Goal: Information Seeking & Learning: Check status

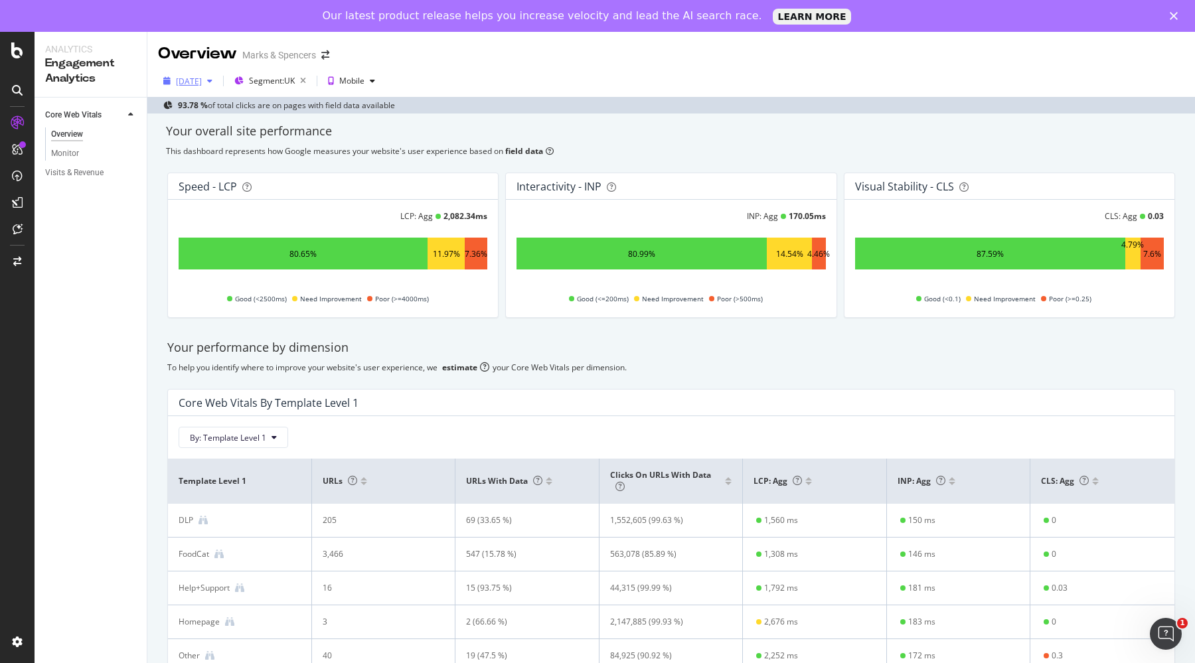
click at [202, 83] on div "[DATE]" at bounding box center [189, 81] width 26 height 11
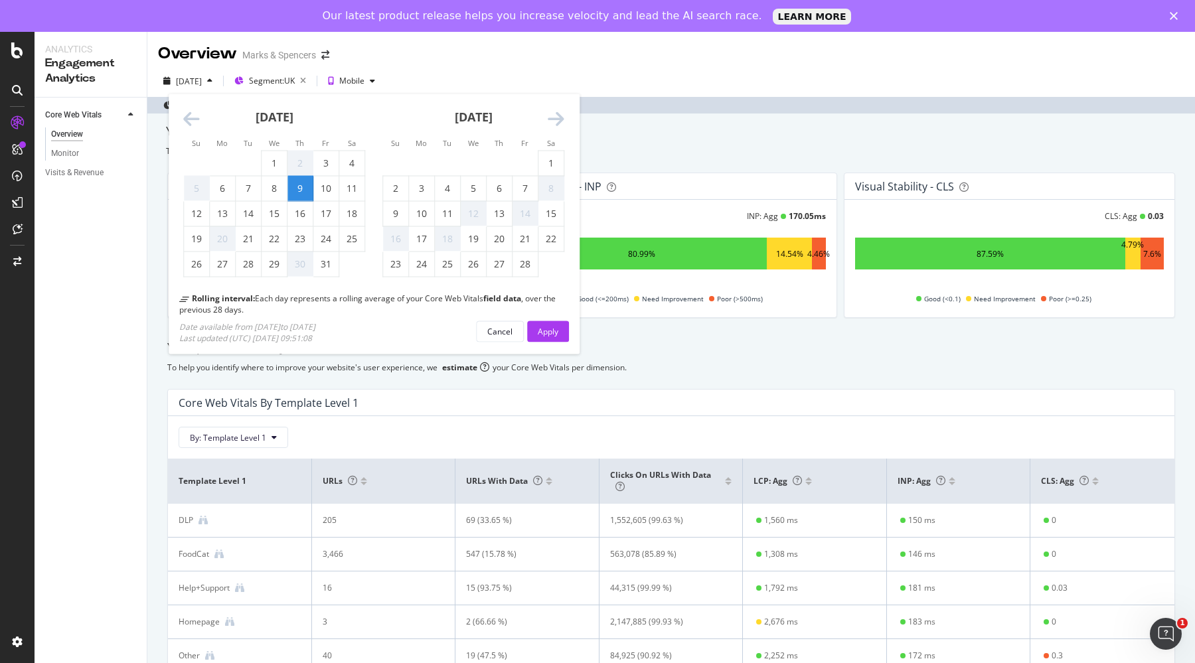
click at [556, 118] on icon "Move forward to switch to the next month." at bounding box center [556, 119] width 17 height 19
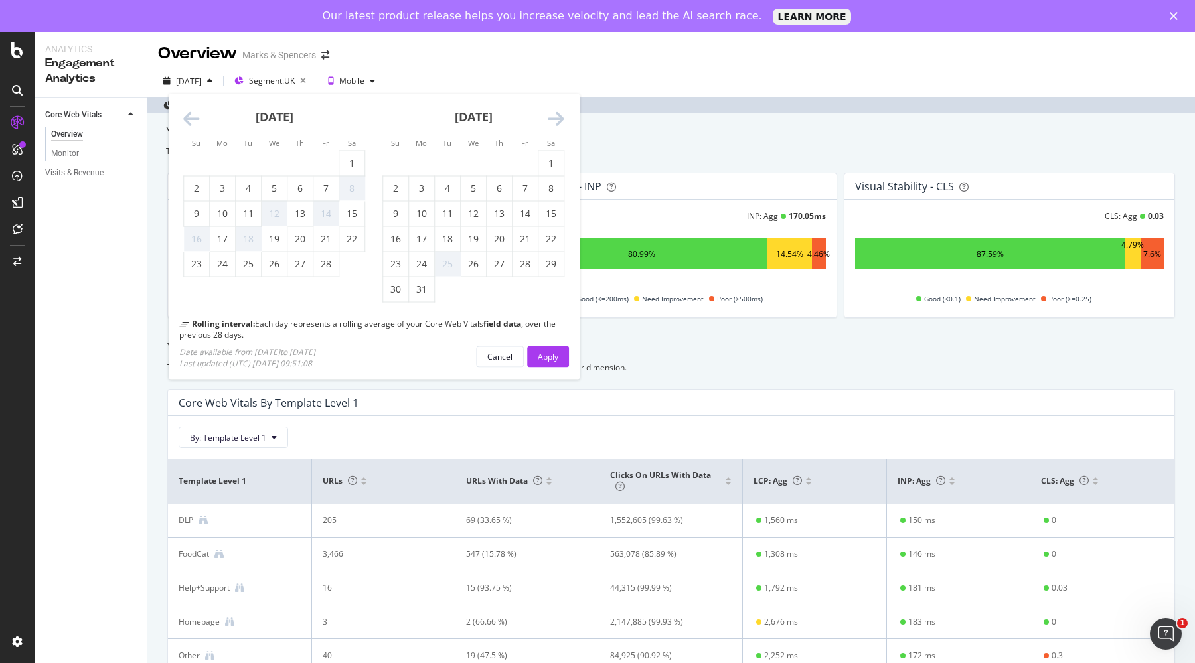
click at [556, 118] on icon "Move forward to switch to the next month." at bounding box center [556, 119] width 17 height 19
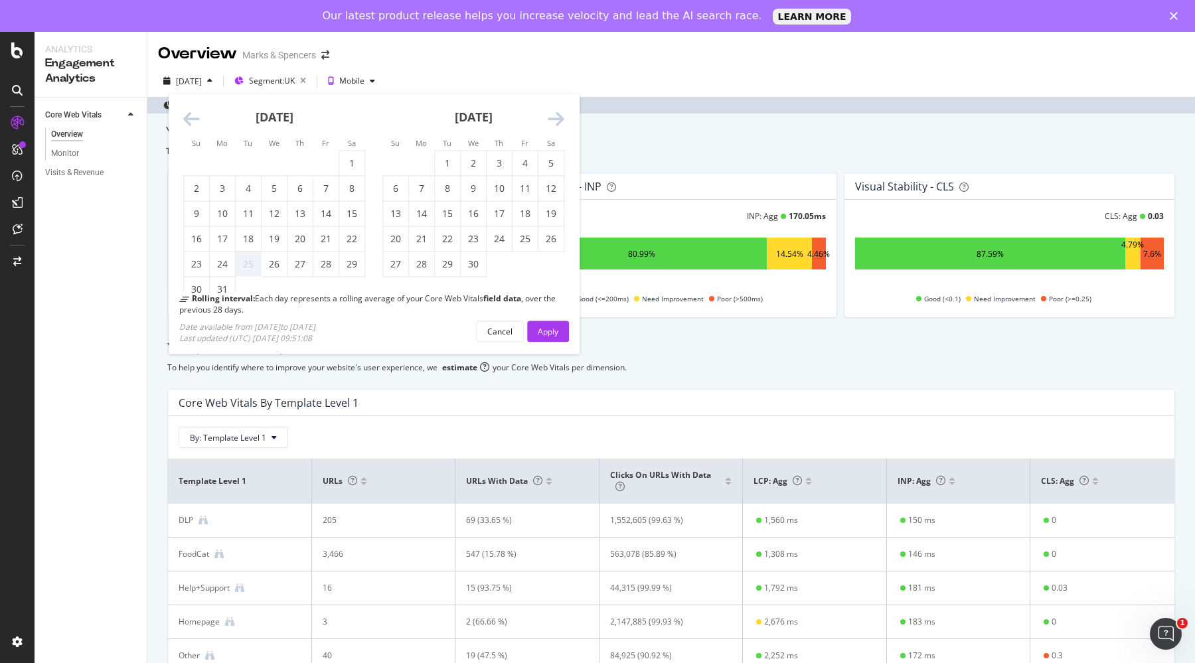
click at [556, 118] on icon "Move forward to switch to the next month." at bounding box center [556, 119] width 17 height 19
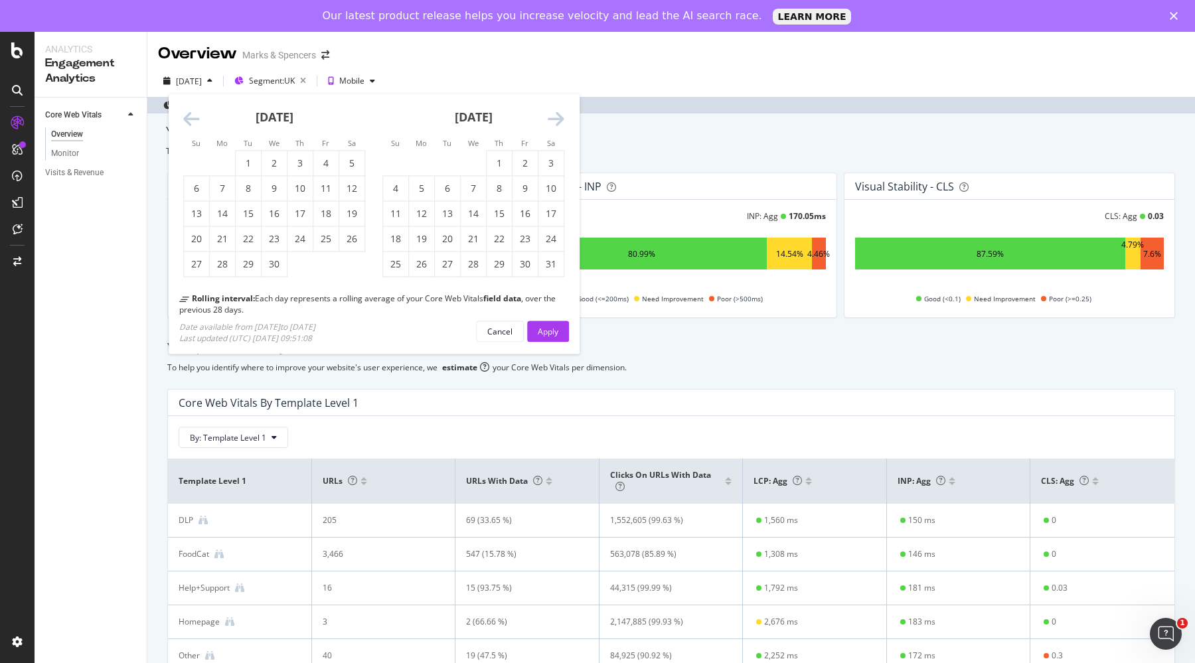
click at [556, 118] on icon "Move forward to switch to the next month." at bounding box center [556, 119] width 17 height 19
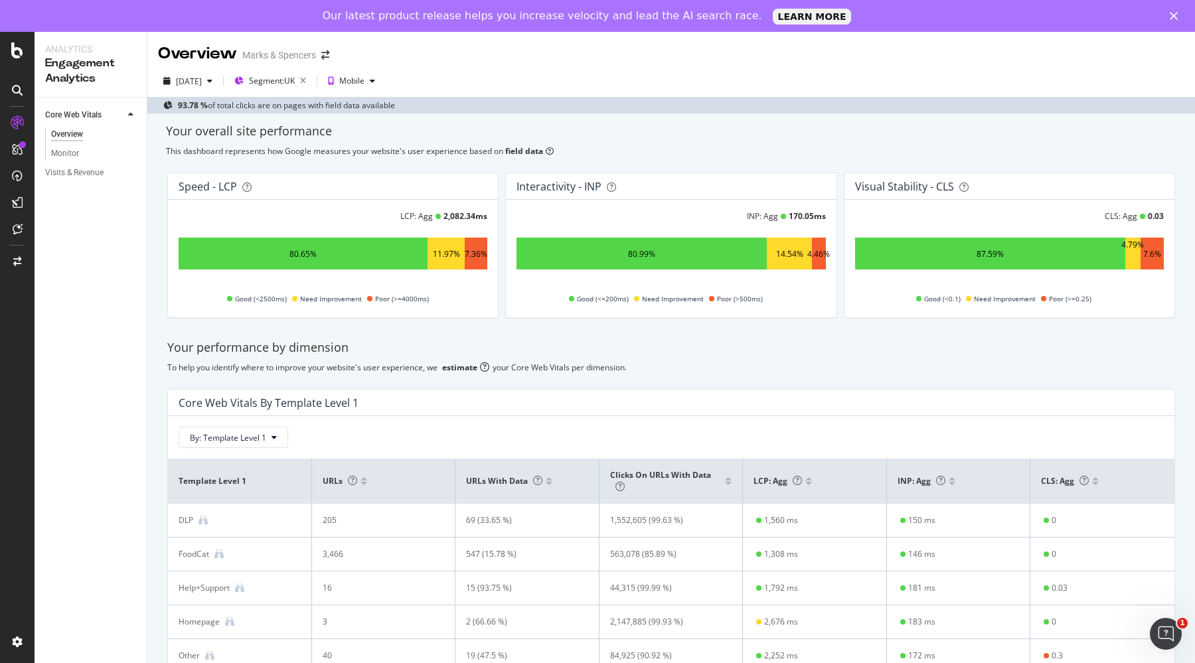
click at [548, 52] on div "Overview Marks & Spencers" at bounding box center [670, 48] width 1047 height 33
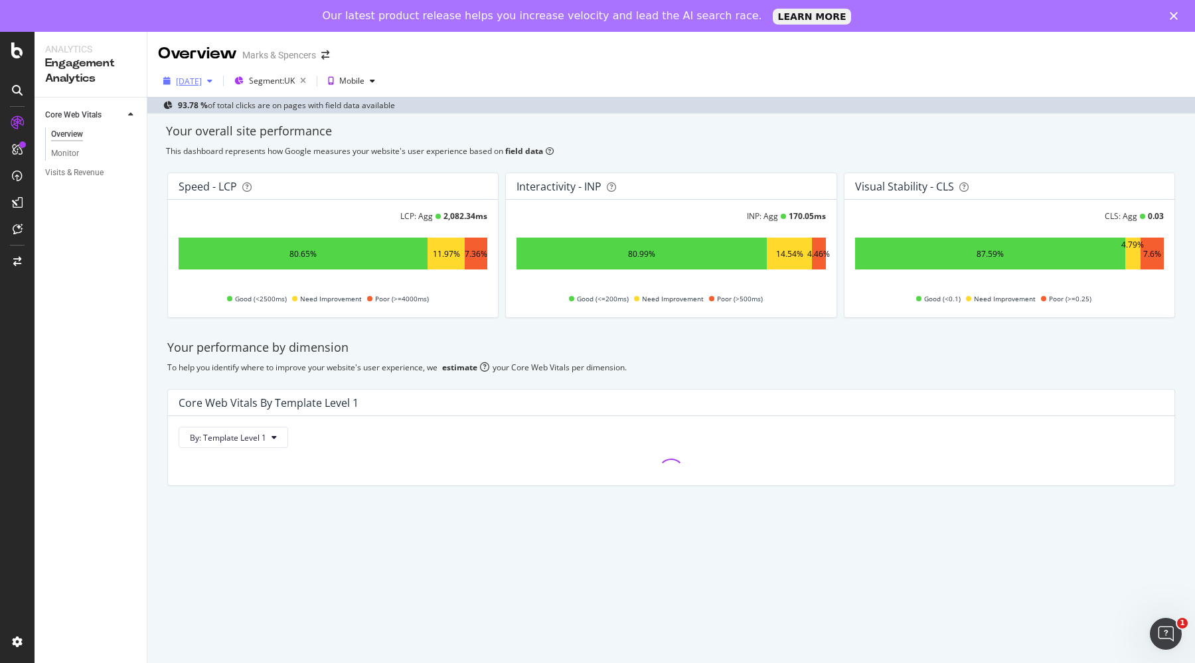
click at [202, 82] on div "[DATE]" at bounding box center [189, 81] width 26 height 11
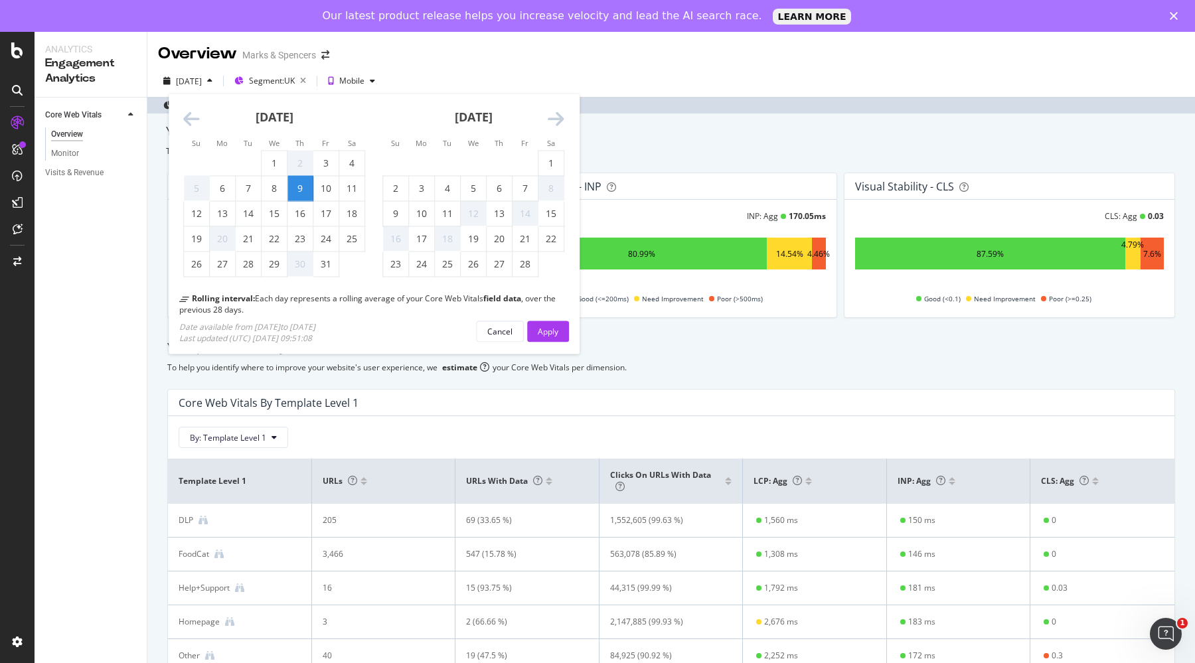
click at [556, 126] on icon "Move forward to switch to the next month." at bounding box center [556, 119] width 17 height 19
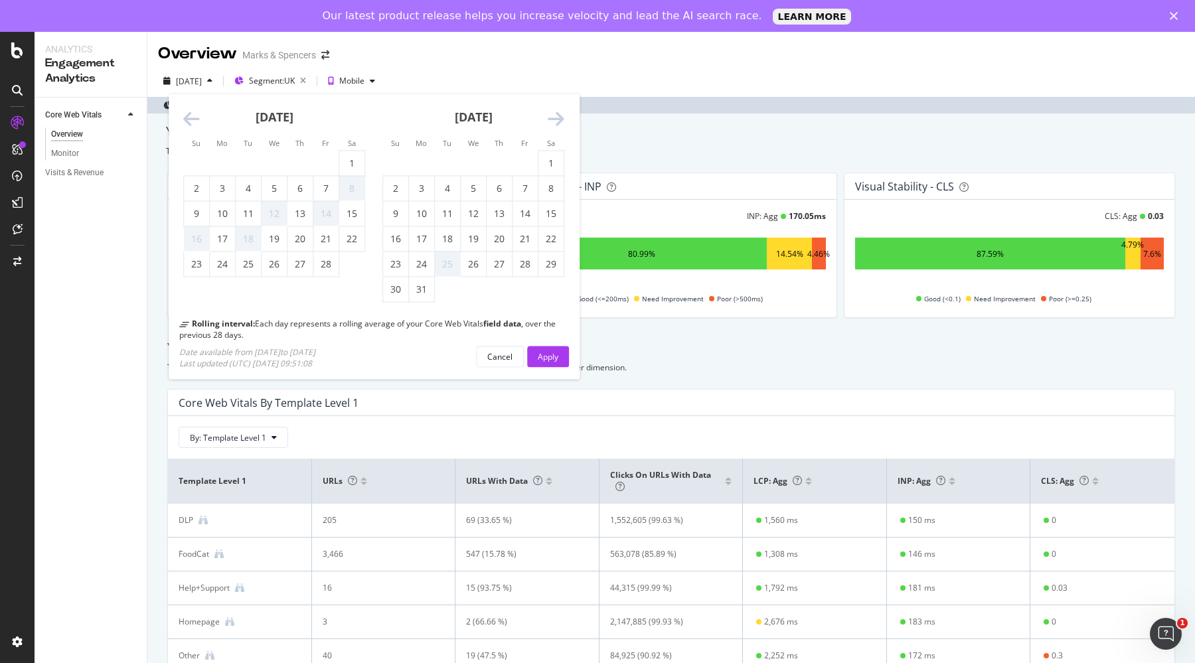
click at [556, 126] on icon "Move forward to switch to the next month." at bounding box center [556, 119] width 17 height 19
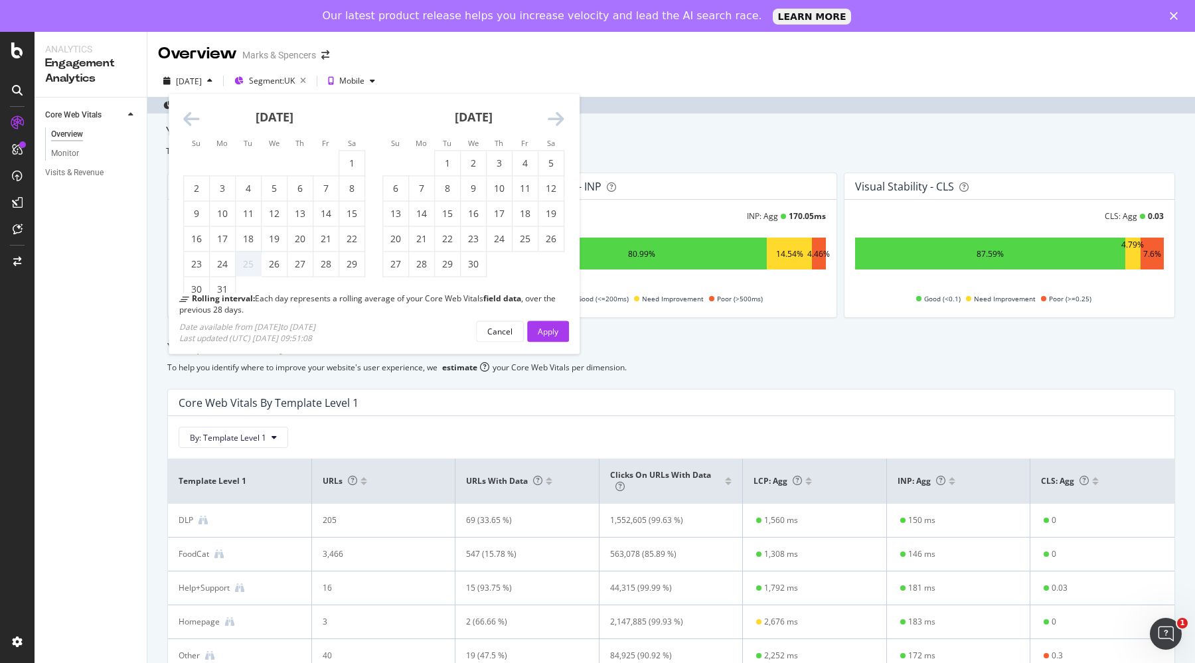
click at [556, 126] on icon "Move forward to switch to the next month." at bounding box center [556, 119] width 17 height 19
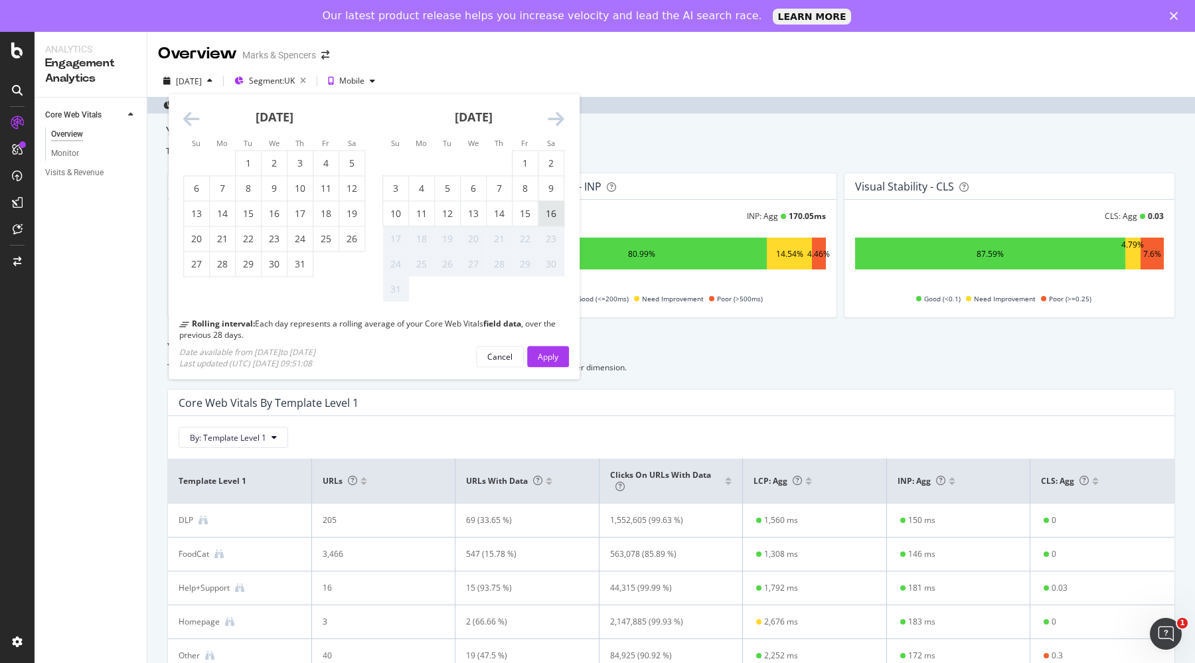
click at [555, 203] on div "16" at bounding box center [550, 213] width 25 height 25
click at [551, 354] on div "Apply" at bounding box center [548, 355] width 21 height 11
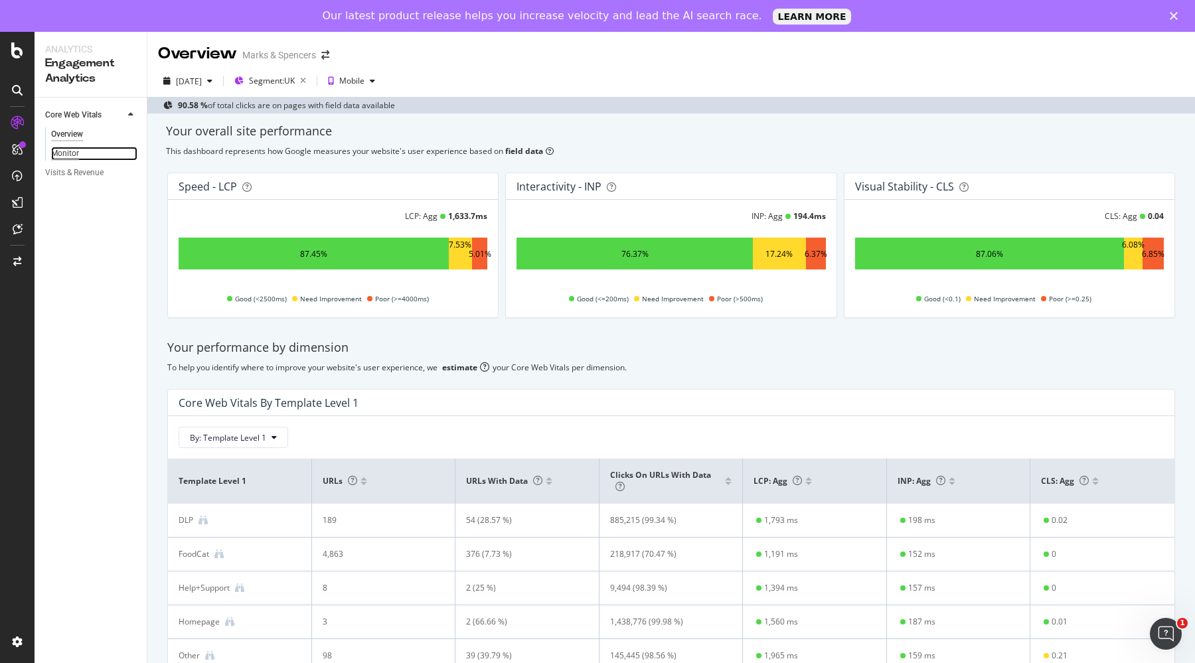
click at [74, 153] on div "Monitor" at bounding box center [65, 154] width 28 height 14
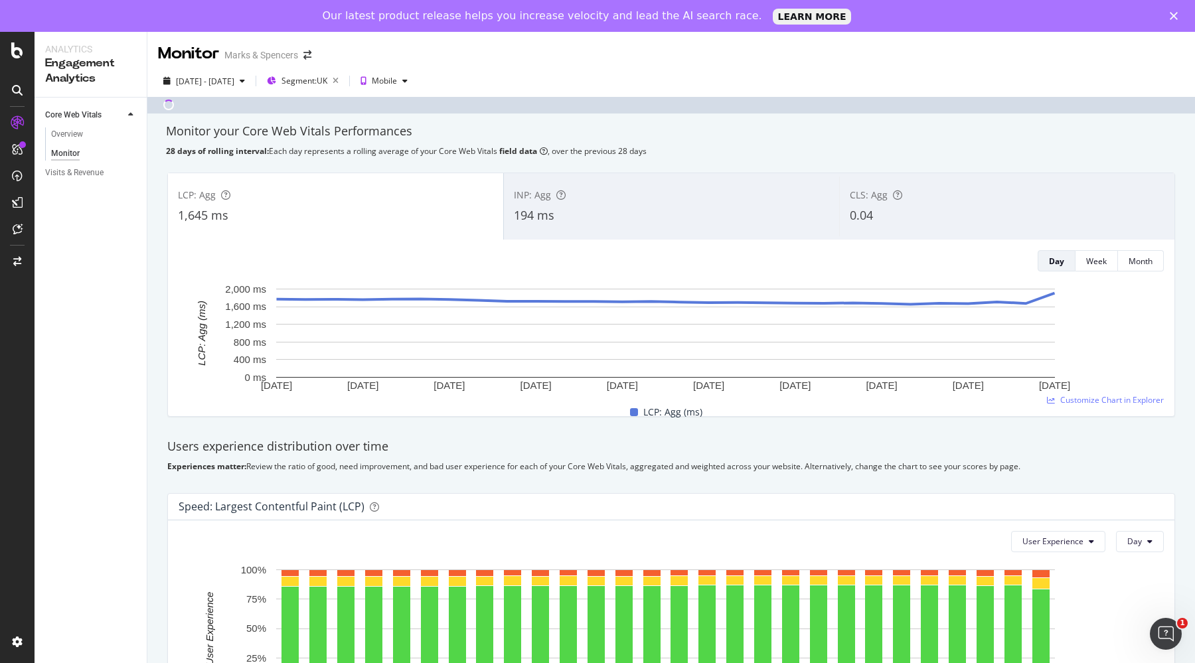
click at [617, 194] on div "INP: Agg" at bounding box center [671, 195] width 315 height 13
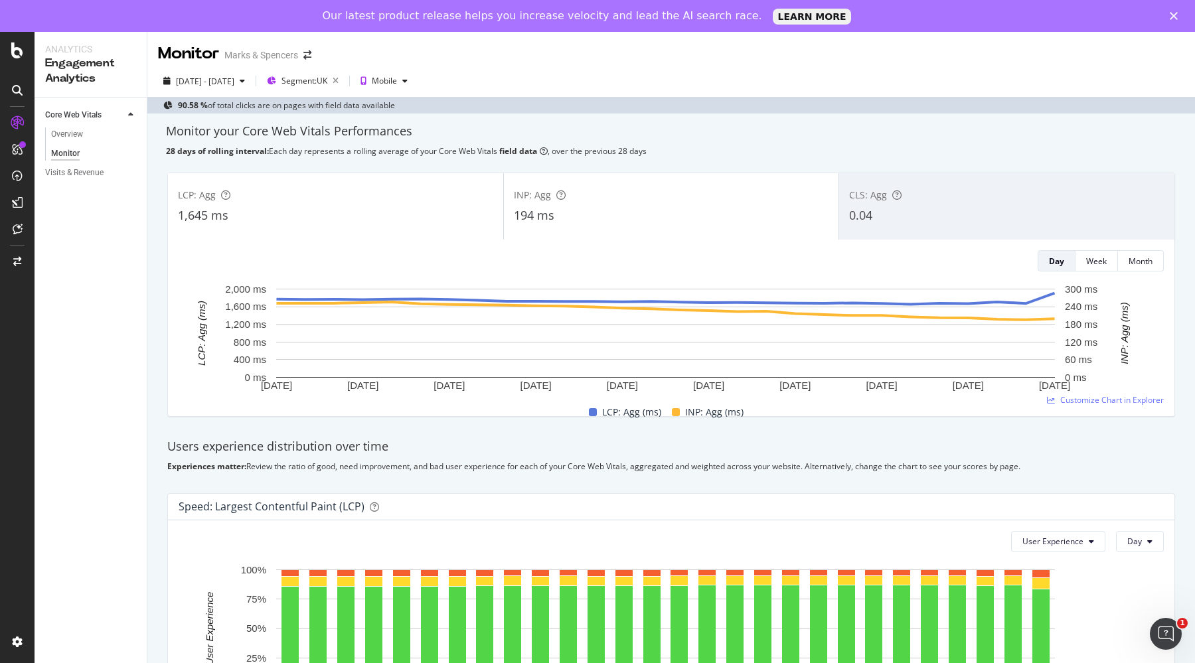
click at [419, 212] on div "1,645 ms" at bounding box center [335, 215] width 315 height 17
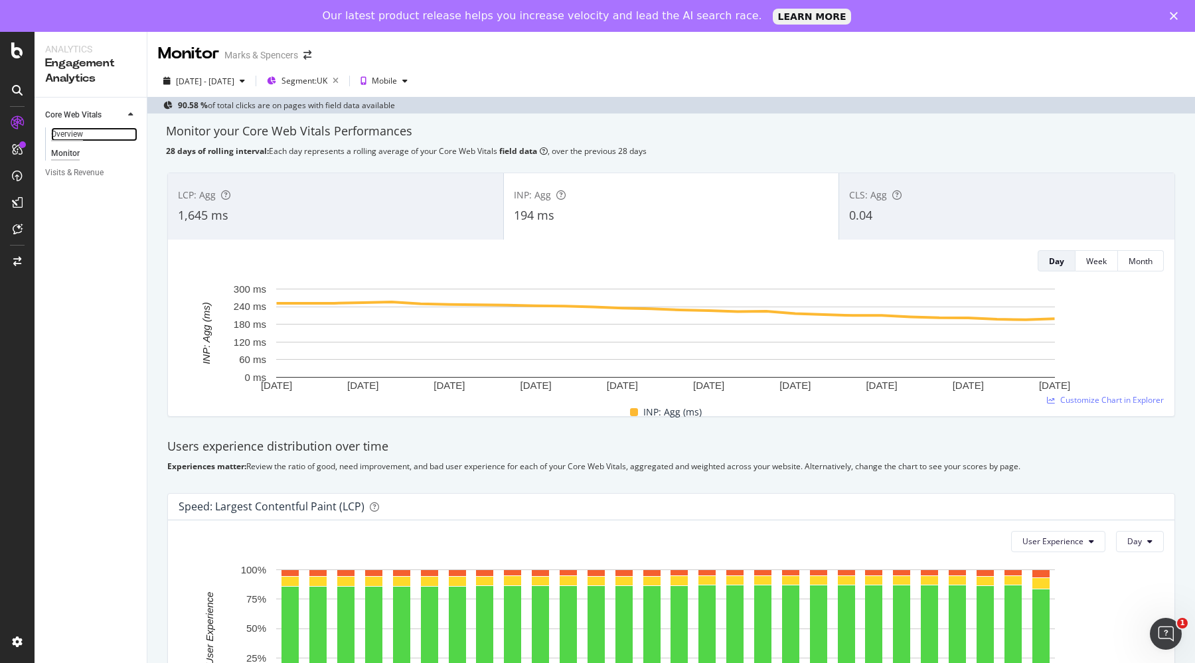
click at [76, 135] on div "Overview" at bounding box center [67, 134] width 32 height 14
